Goal: Information Seeking & Learning: Learn about a topic

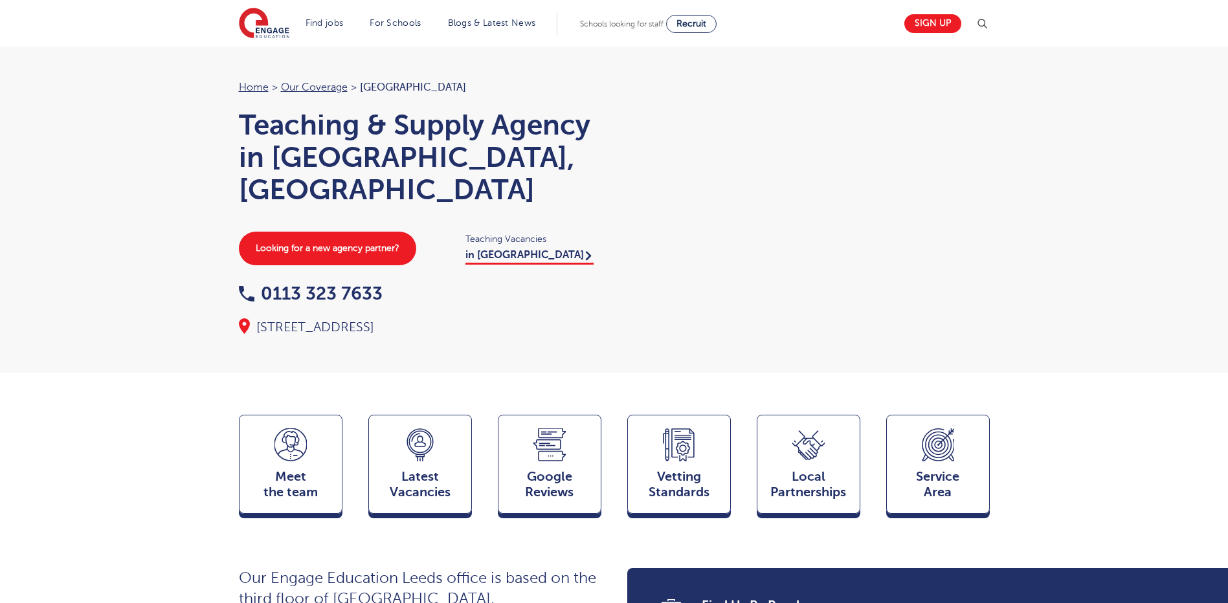
scroll to position [1420, 0]
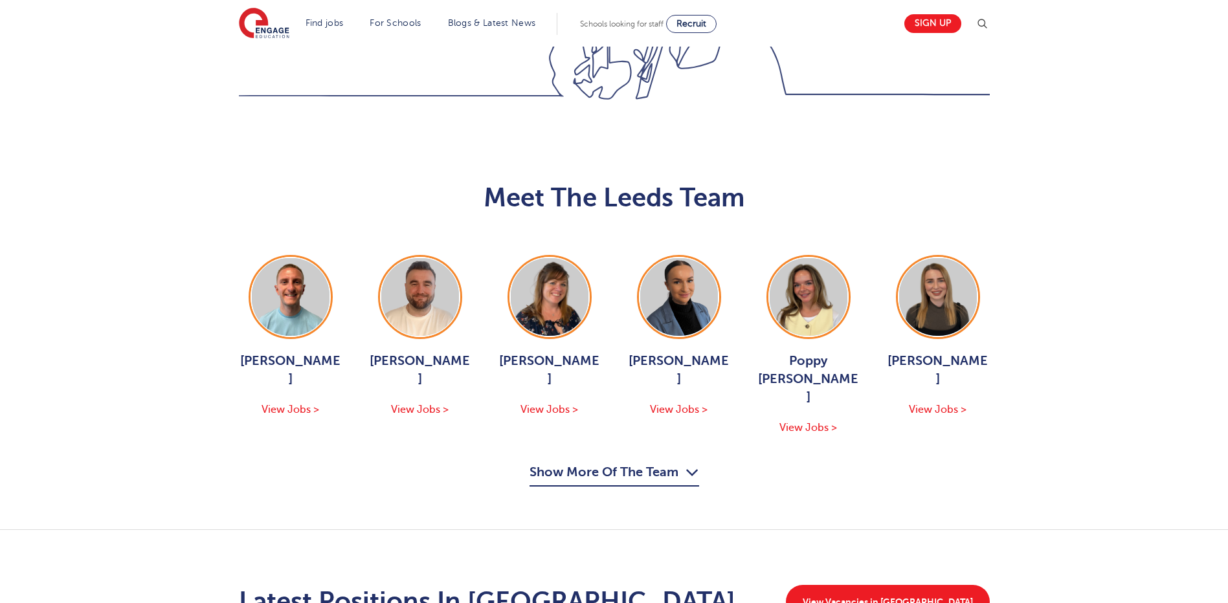
click at [676, 462] on button "Show More Of The Team" at bounding box center [615, 474] width 170 height 25
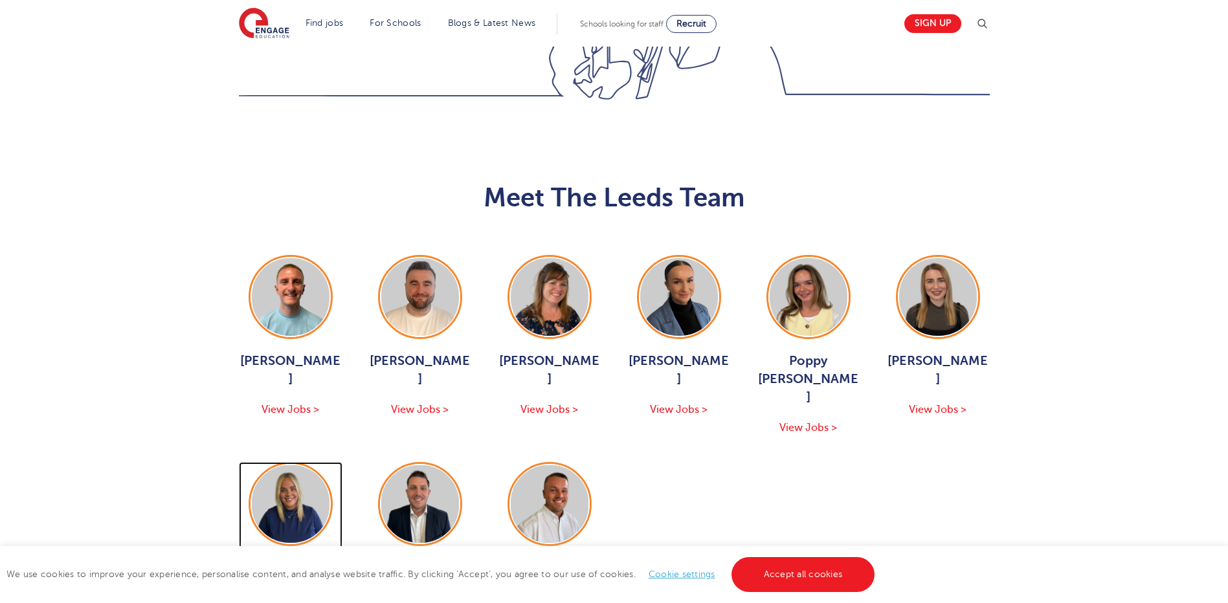
click at [301, 462] on div "Hannah Day View Jobs >" at bounding box center [291, 543] width 104 height 163
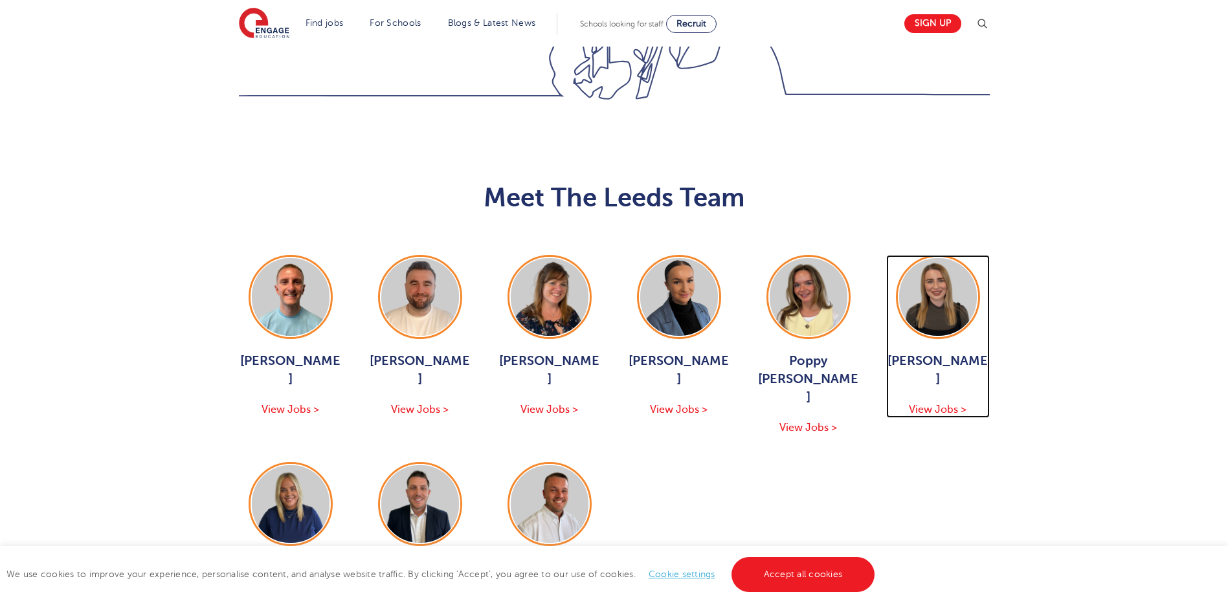
click at [937, 352] on span "Layla McCosker" at bounding box center [938, 370] width 104 height 36
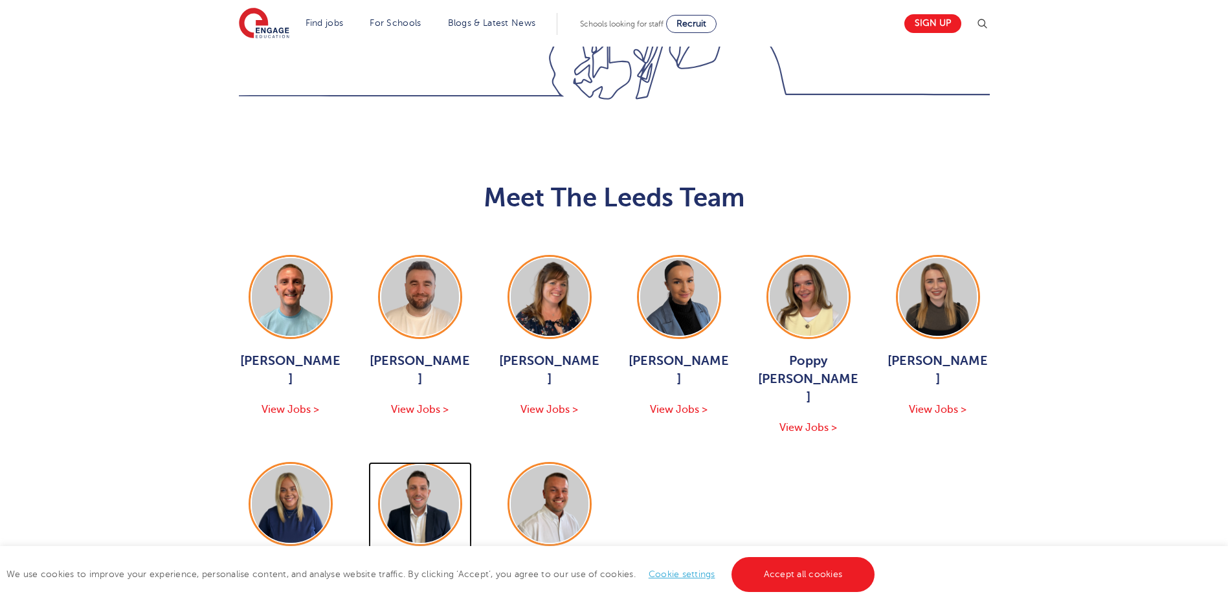
click at [418, 559] on span "Declan Goodman" at bounding box center [420, 577] width 104 height 36
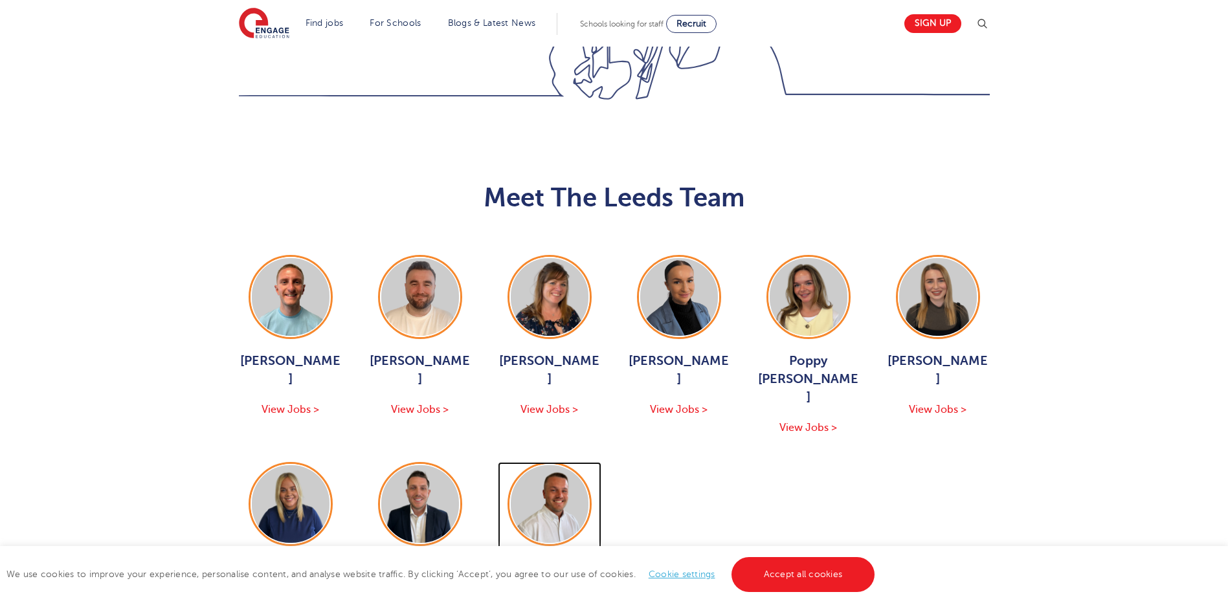
click at [544, 465] on img at bounding box center [550, 504] width 78 height 78
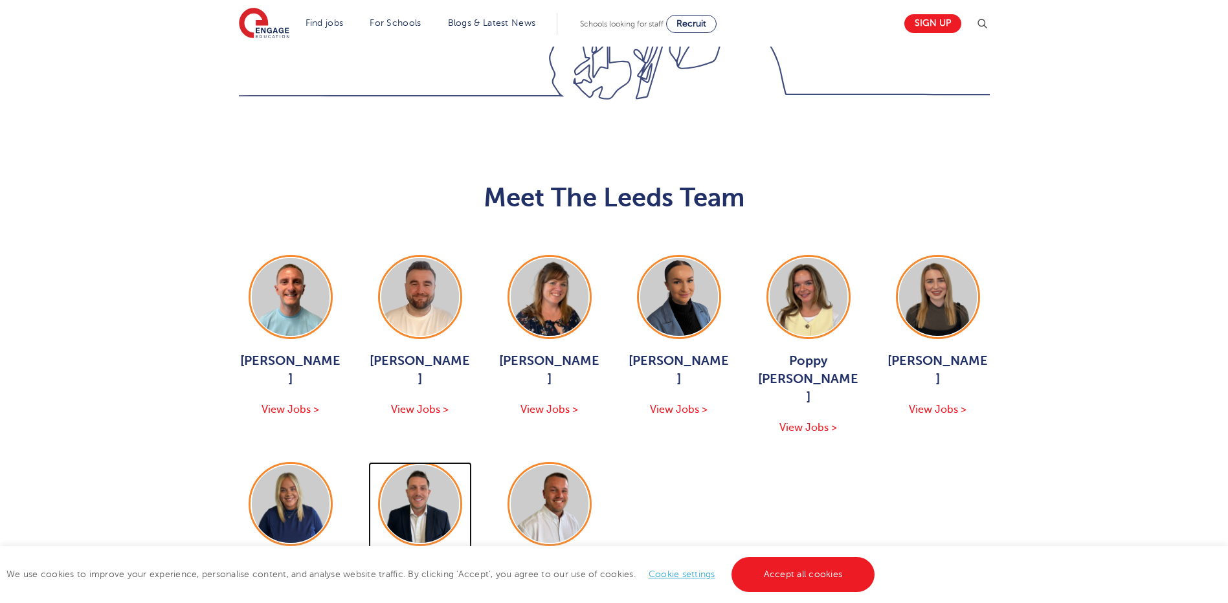
click at [432, 465] on img at bounding box center [420, 504] width 78 height 78
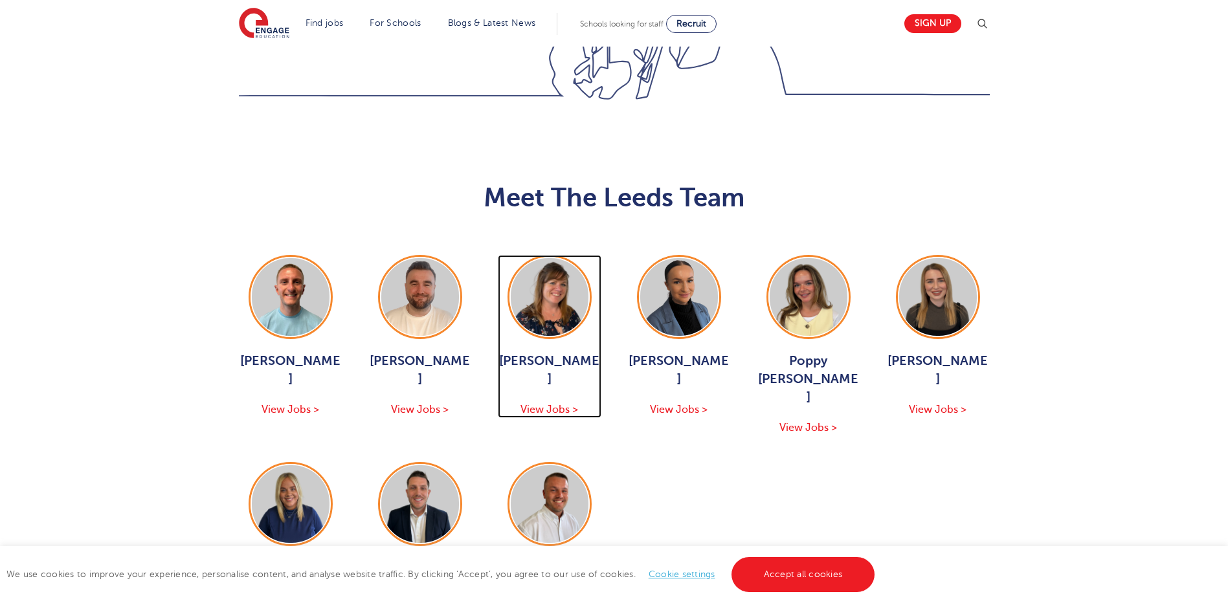
click at [573, 352] on span "Joanne Wright" at bounding box center [550, 370] width 104 height 36
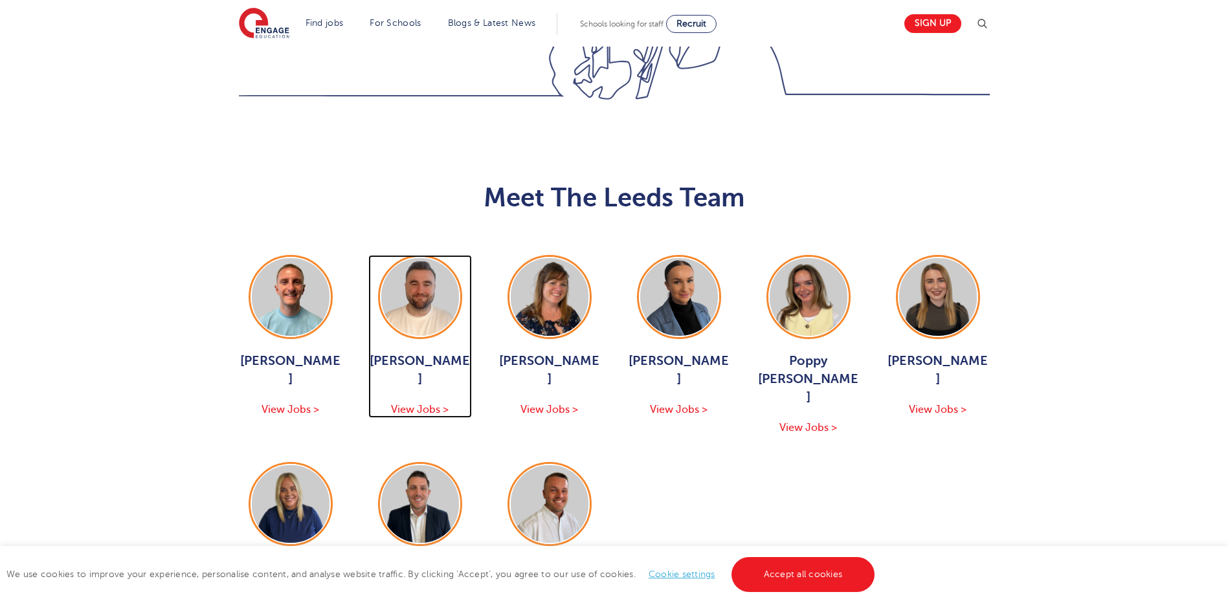
click at [396, 258] on img at bounding box center [420, 297] width 78 height 78
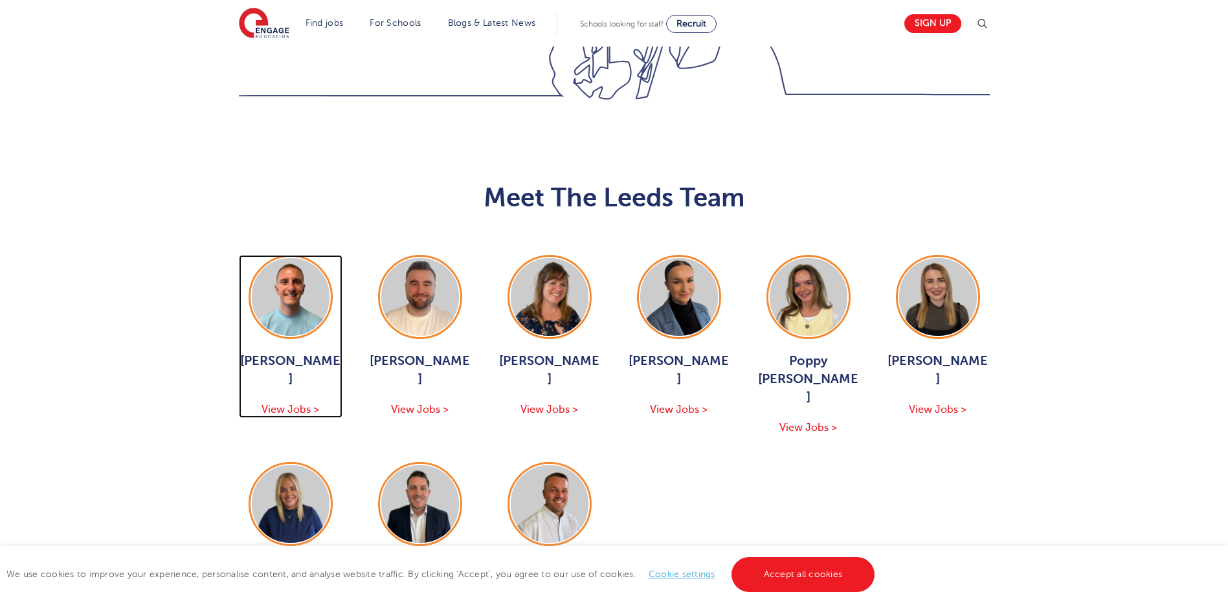
click at [293, 258] on img at bounding box center [291, 297] width 78 height 78
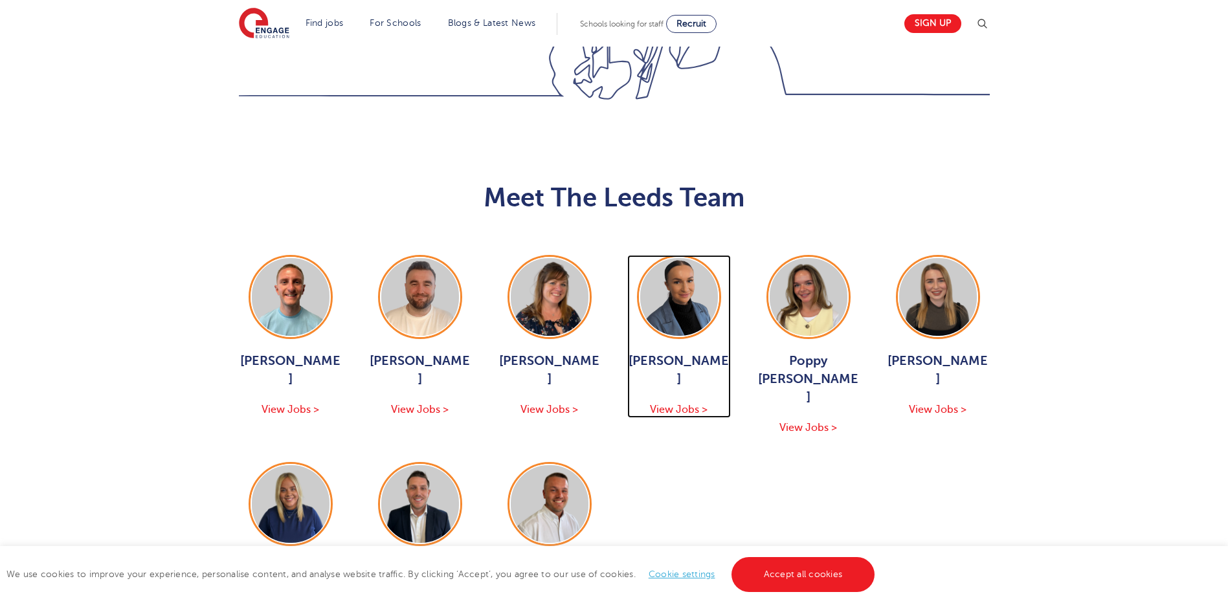
click at [669, 258] on img at bounding box center [679, 297] width 78 height 78
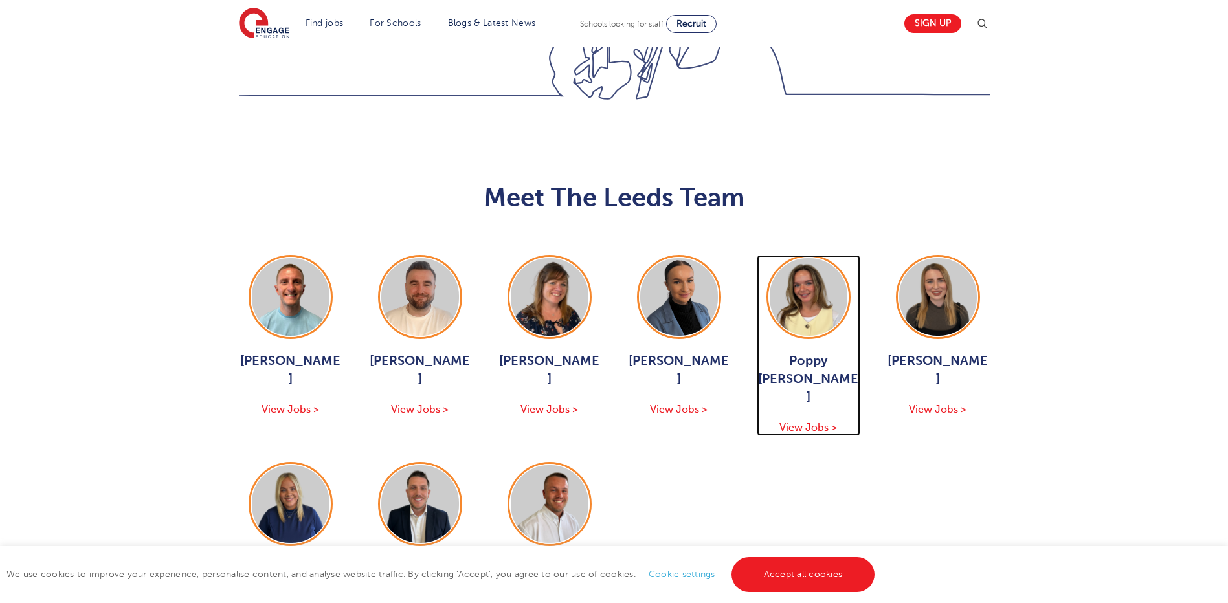
click at [799, 258] on img at bounding box center [809, 297] width 78 height 78
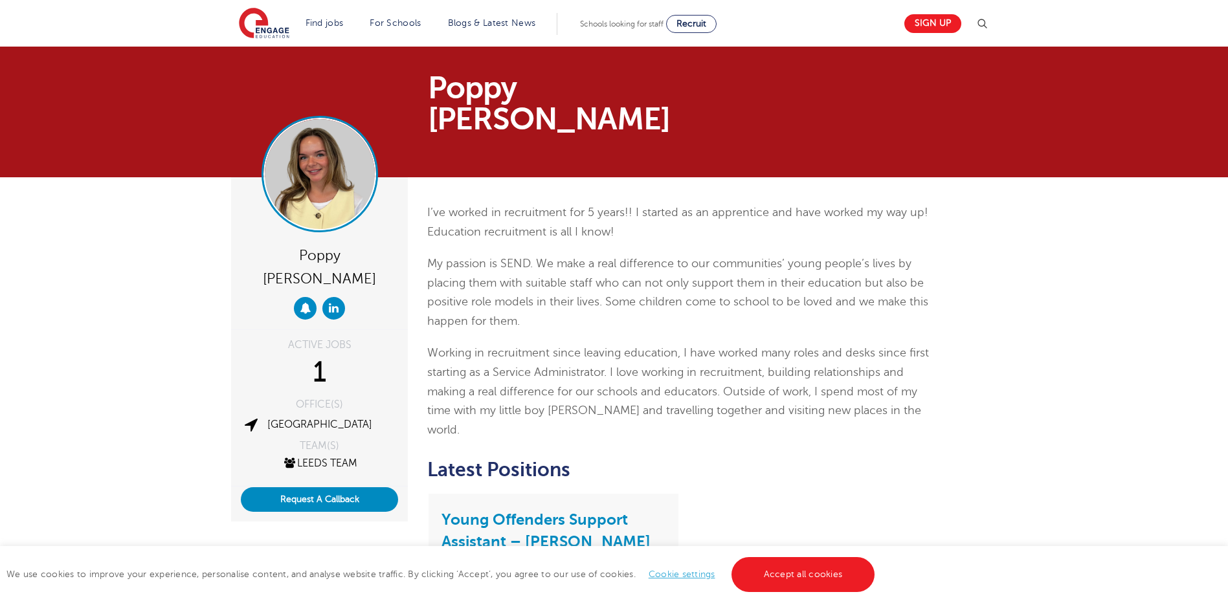
click at [306, 144] on img at bounding box center [320, 174] width 110 height 110
click at [1172, 335] on div "Poppy [PERSON_NAME] ACTIVE JOBS 1 OFFICE(S) Leeds TEAM(S) Leeds Team Request A …" at bounding box center [614, 505] width 1228 height 656
